Goal: Information Seeking & Learning: Learn about a topic

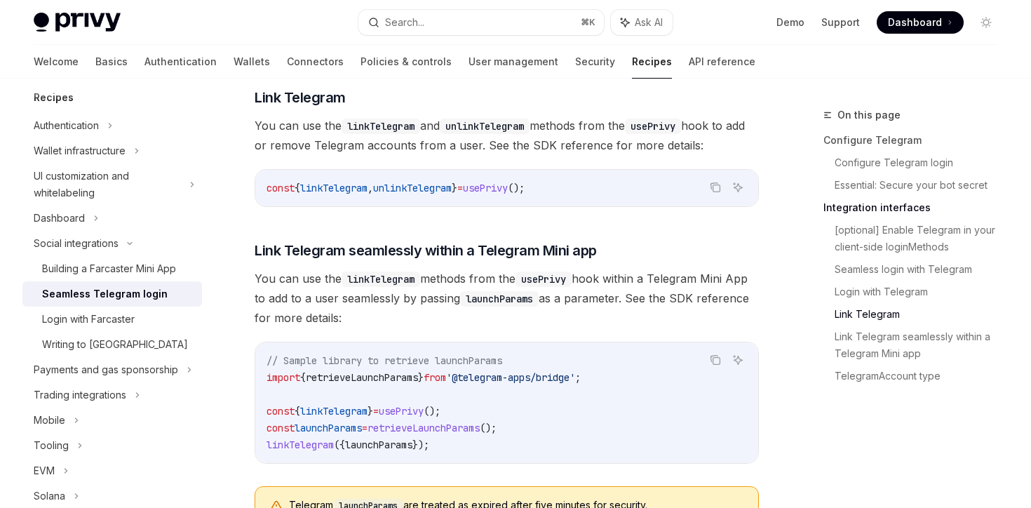
scroll to position [1978, 0]
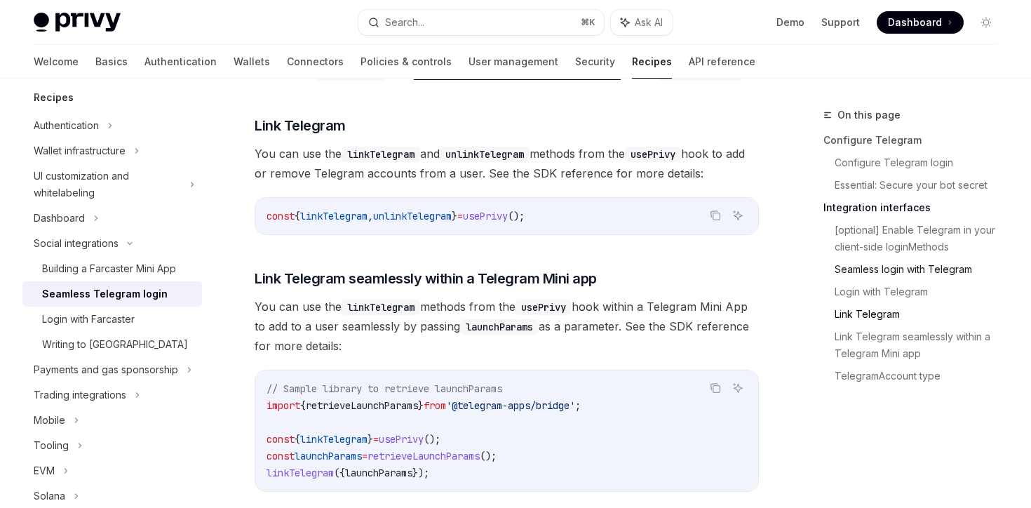
click at [876, 274] on link "Seamless login with Telegram" at bounding box center [921, 269] width 174 height 22
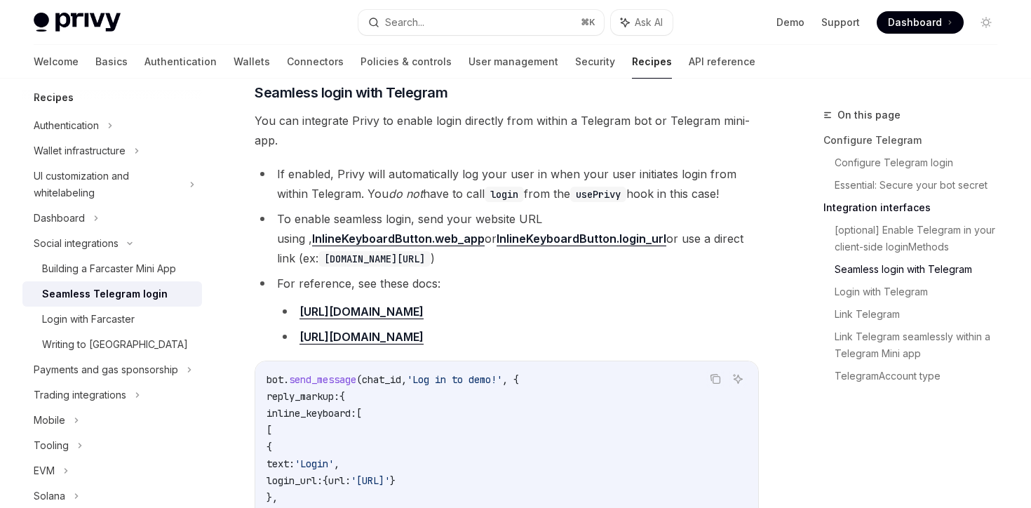
scroll to position [1269, 0]
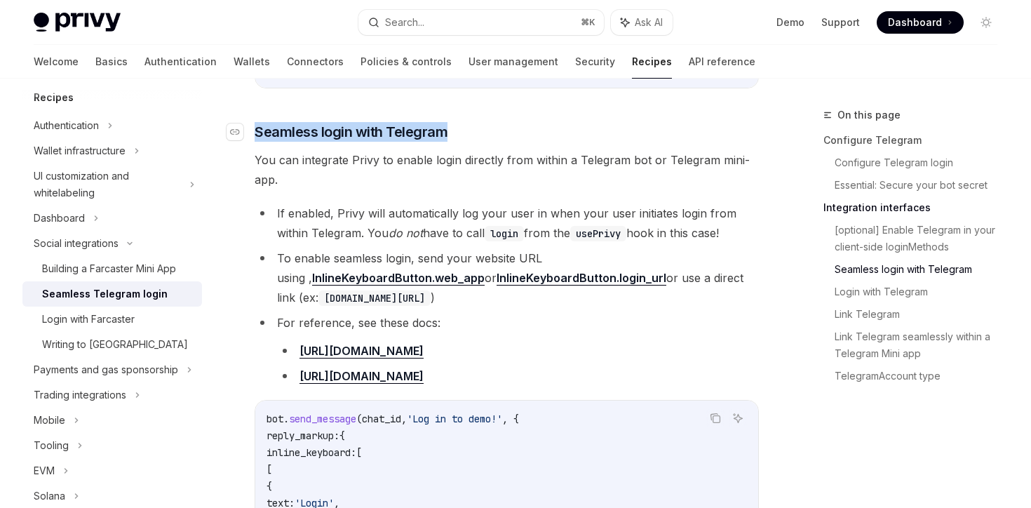
drag, startPoint x: 449, startPoint y: 118, endPoint x: 257, endPoint y: 119, distance: 192.8
click at [257, 122] on h3 "​ Seamless login with Telegram" at bounding box center [507, 132] width 504 height 20
copy span "Seamless login with Telegram"
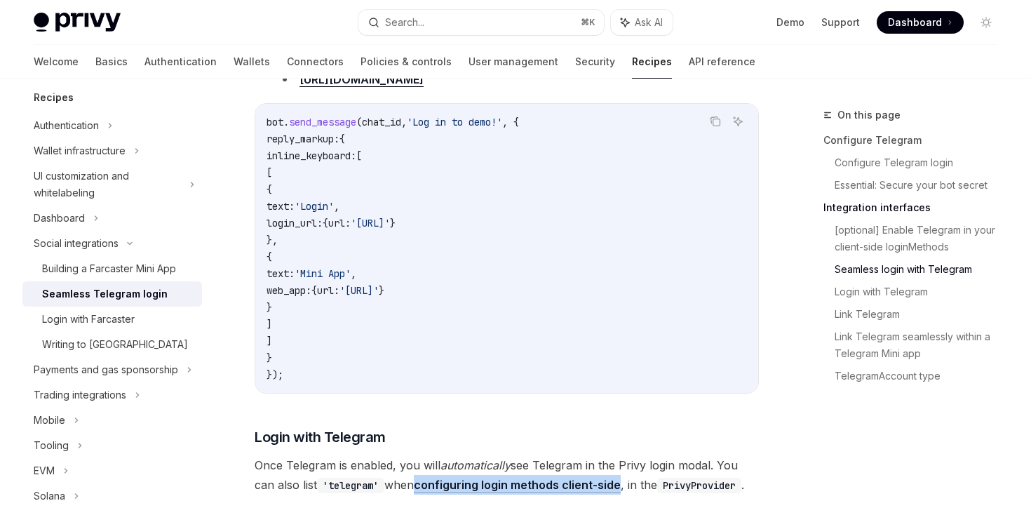
scroll to position [1437, 0]
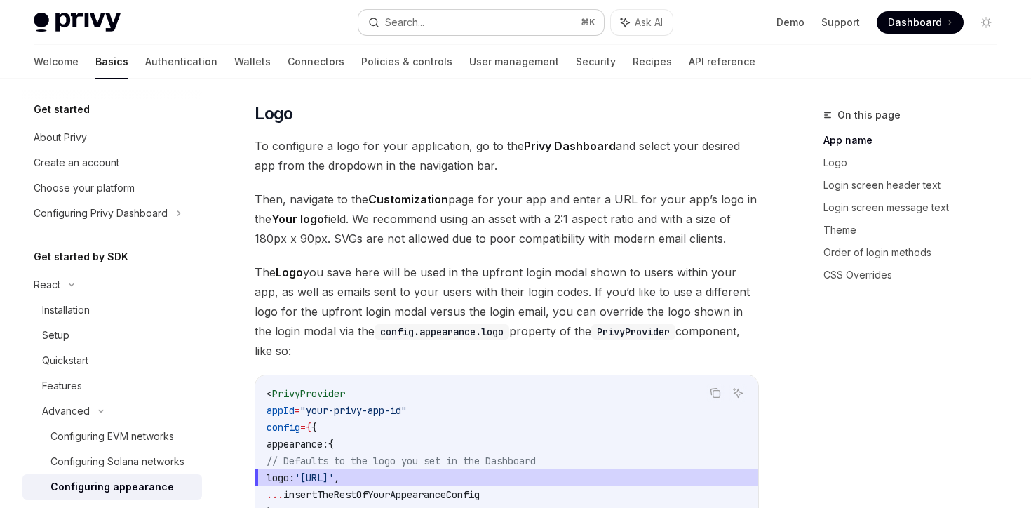
scroll to position [529, 0]
